Goal: Transaction & Acquisition: Obtain resource

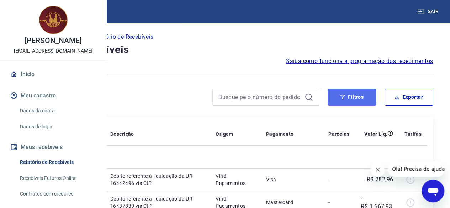
click at [357, 95] on button "Filtros" at bounding box center [352, 97] width 48 height 17
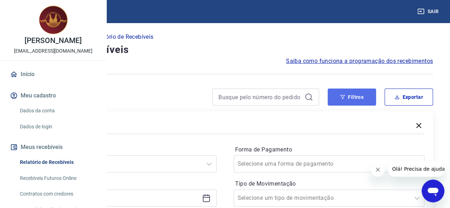
click at [350, 101] on button "Filtros" at bounding box center [352, 97] width 48 height 17
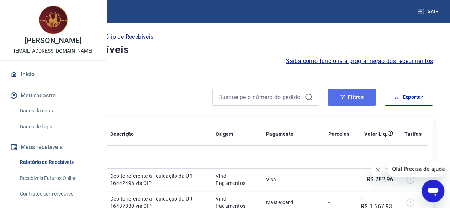
click at [361, 105] on button "Filtros" at bounding box center [352, 97] width 48 height 17
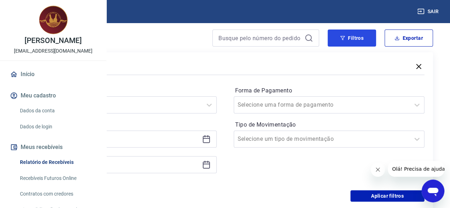
scroll to position [107, 0]
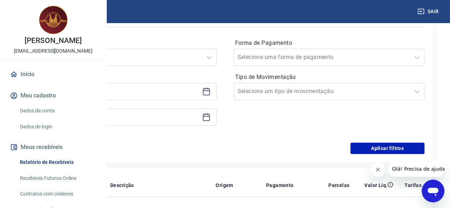
click at [211, 95] on icon at bounding box center [206, 91] width 9 height 9
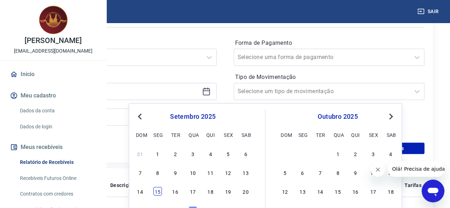
click at [158, 191] on div "15" at bounding box center [157, 191] width 9 height 9
type input "[DATE]"
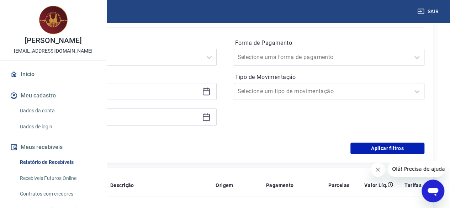
click at [211, 119] on icon at bounding box center [206, 117] width 9 height 9
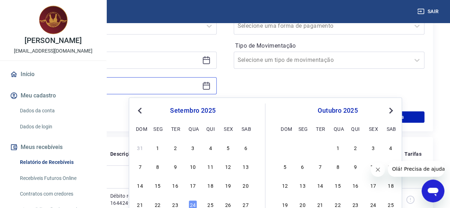
scroll to position [178, 0]
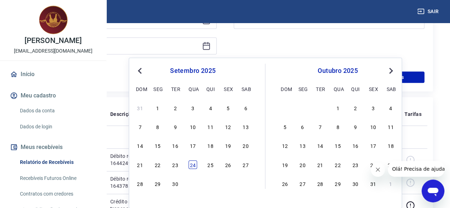
click at [194, 166] on div "24" at bounding box center [193, 165] width 9 height 9
type input "[DATE]"
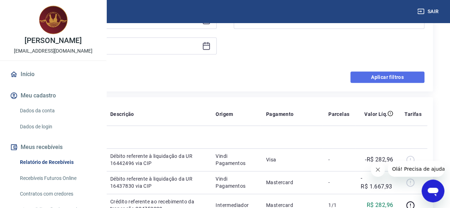
click at [383, 78] on button "Aplicar filtros" at bounding box center [388, 77] width 74 height 11
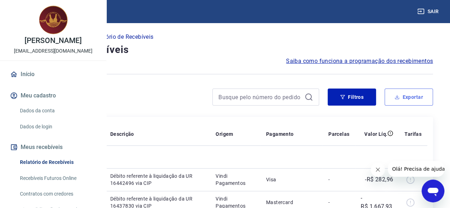
click at [410, 99] on button "Exportar" at bounding box center [409, 97] width 48 height 17
type input "[DATE]"
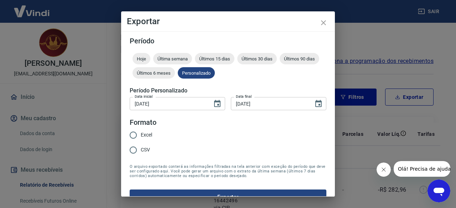
click at [132, 136] on input "Excel" at bounding box center [133, 135] width 15 height 15
radio input "true"
click at [243, 193] on button "Exportar" at bounding box center [228, 197] width 196 height 15
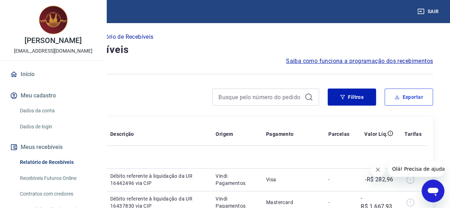
click at [418, 106] on div "Filtros Exportar" at bounding box center [225, 100] width 416 height 23
click at [415, 92] on button "Exportar" at bounding box center [409, 97] width 48 height 17
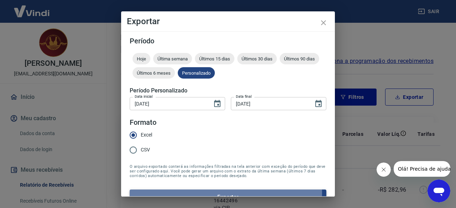
click at [215, 193] on button "Exportar" at bounding box center [228, 197] width 196 height 15
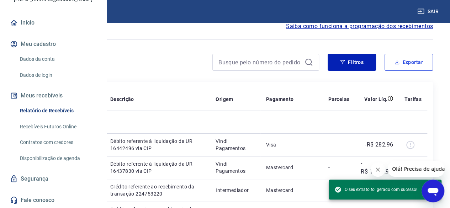
scroll to position [36, 0]
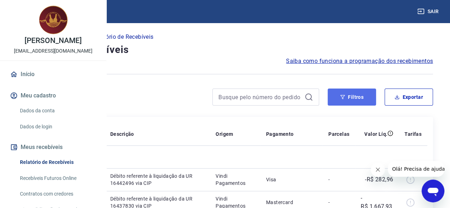
click at [351, 97] on button "Filtros" at bounding box center [352, 97] width 48 height 17
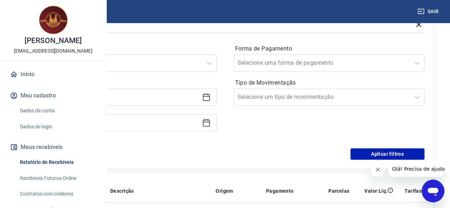
scroll to position [107, 0]
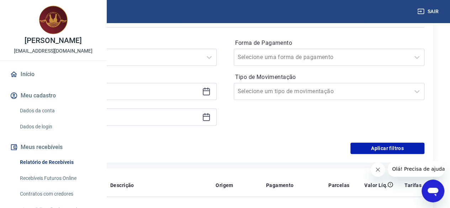
click at [211, 93] on icon at bounding box center [206, 91] width 9 height 9
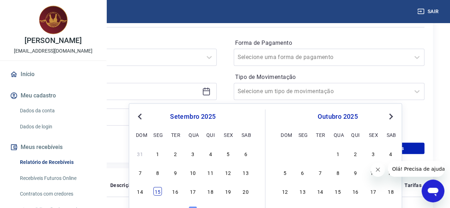
click at [158, 191] on div "15" at bounding box center [157, 191] width 9 height 9
type input "[DATE]"
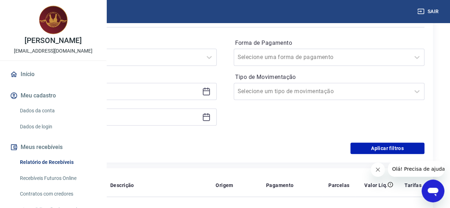
click at [211, 117] on icon at bounding box center [206, 117] width 9 height 9
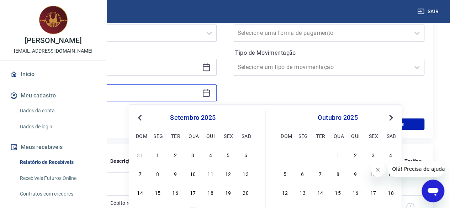
scroll to position [142, 0]
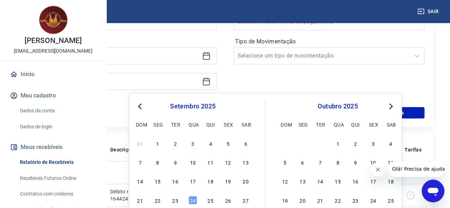
click at [189, 205] on div "21 22 23 24 25 26 27" at bounding box center [193, 200] width 116 height 10
click at [191, 201] on div "24" at bounding box center [193, 200] width 9 height 9
type input "[DATE]"
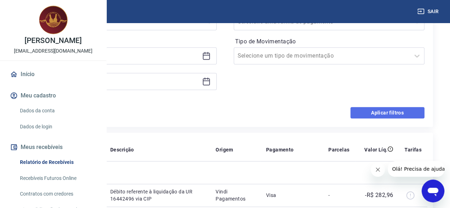
click at [392, 108] on button "Aplicar filtros" at bounding box center [388, 112] width 74 height 11
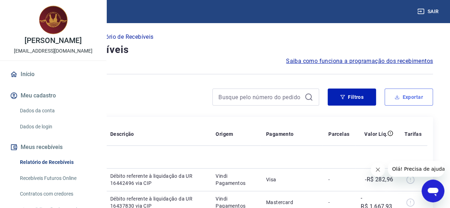
click at [420, 98] on button "Exportar" at bounding box center [409, 97] width 48 height 17
type input "[DATE]"
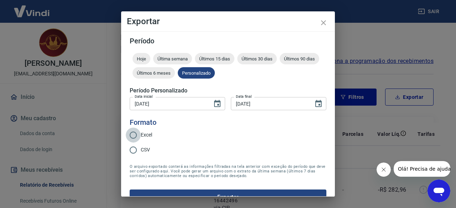
click at [133, 136] on input "Excel" at bounding box center [133, 135] width 15 height 15
radio input "true"
click at [224, 192] on button "Exportar" at bounding box center [228, 197] width 196 height 15
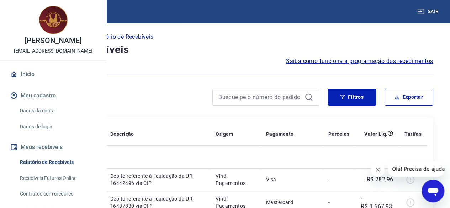
click at [432, 14] on button "Sair" at bounding box center [429, 11] width 26 height 13
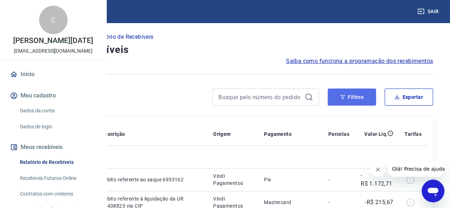
click at [357, 100] on button "Filtros" at bounding box center [352, 97] width 48 height 17
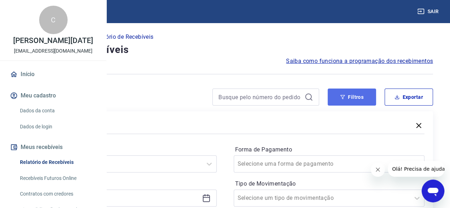
click at [351, 98] on button "Filtros" at bounding box center [352, 97] width 48 height 17
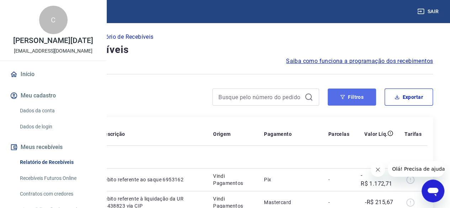
click at [338, 103] on button "Filtros" at bounding box center [352, 97] width 48 height 17
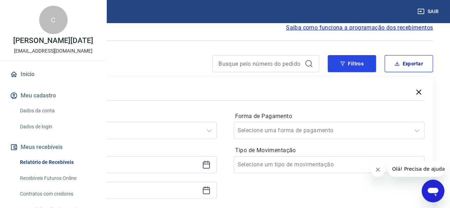
scroll to position [71, 0]
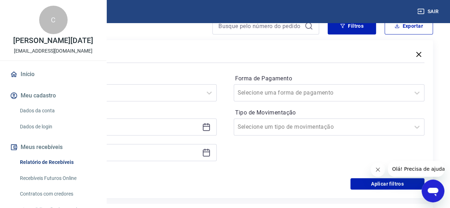
click at [217, 130] on div at bounding box center [121, 127] width 191 height 17
click at [210, 126] on icon at bounding box center [206, 126] width 7 height 1
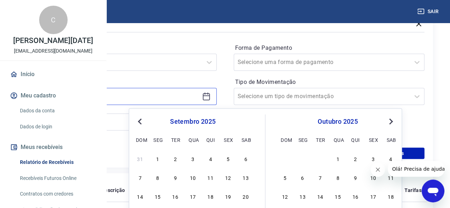
scroll to position [142, 0]
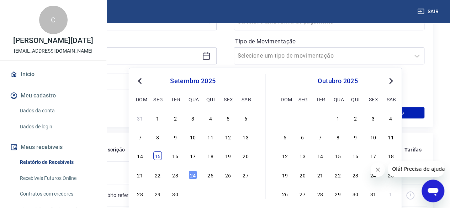
click at [160, 157] on div "15" at bounding box center [157, 156] width 9 height 9
type input "[DATE]"
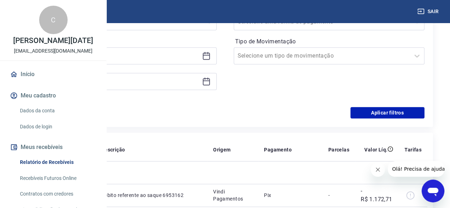
click at [211, 79] on icon at bounding box center [206, 81] width 9 height 9
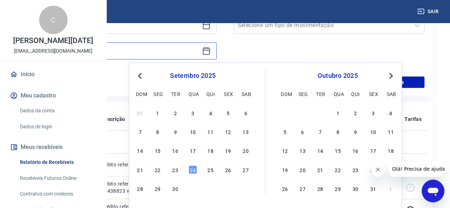
scroll to position [214, 0]
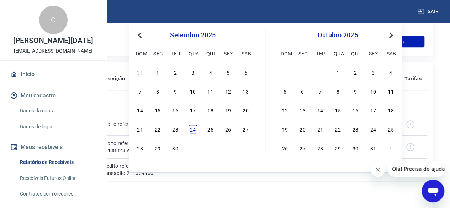
click at [193, 125] on div "24" at bounding box center [193, 129] width 9 height 9
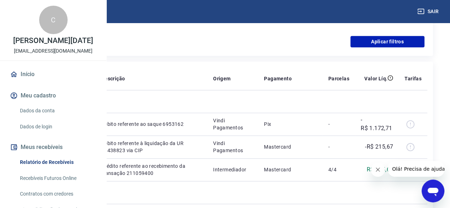
type input "[DATE]"
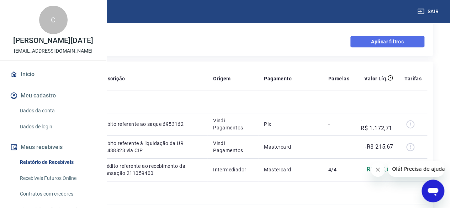
click at [390, 37] on button "Aplicar filtros" at bounding box center [388, 41] width 74 height 11
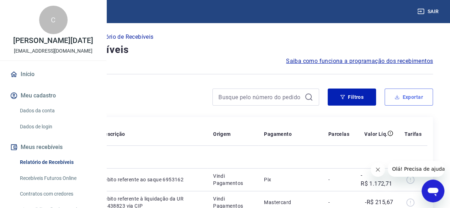
click at [410, 97] on button "Exportar" at bounding box center [409, 97] width 48 height 17
type input "[DATE]"
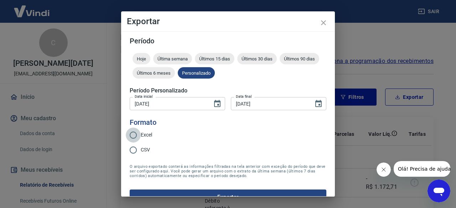
click at [133, 134] on input "Excel" at bounding box center [133, 135] width 15 height 15
radio input "true"
click at [217, 194] on button "Exportar" at bounding box center [228, 197] width 196 height 15
